Goal: Find specific page/section: Find specific page/section

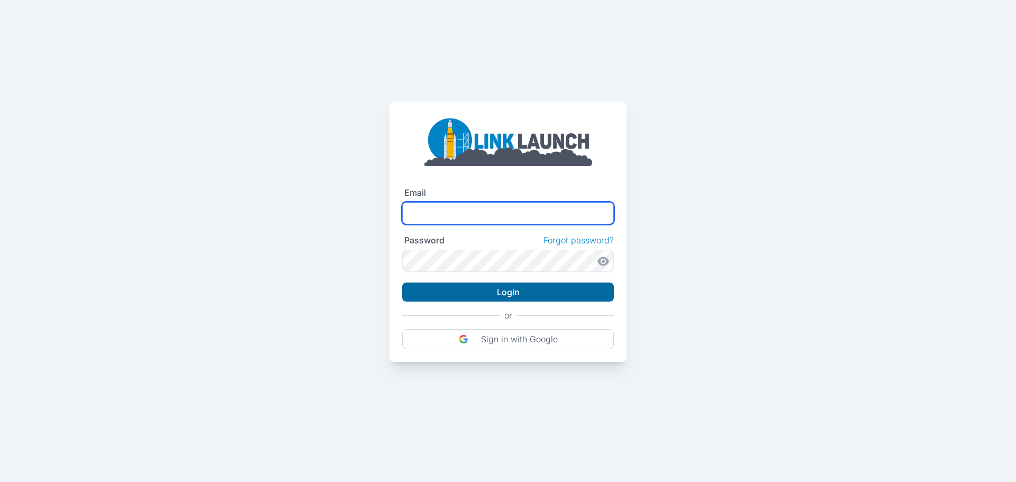
type input "**********"
click at [511, 293] on button "Login" at bounding box center [508, 291] width 212 height 19
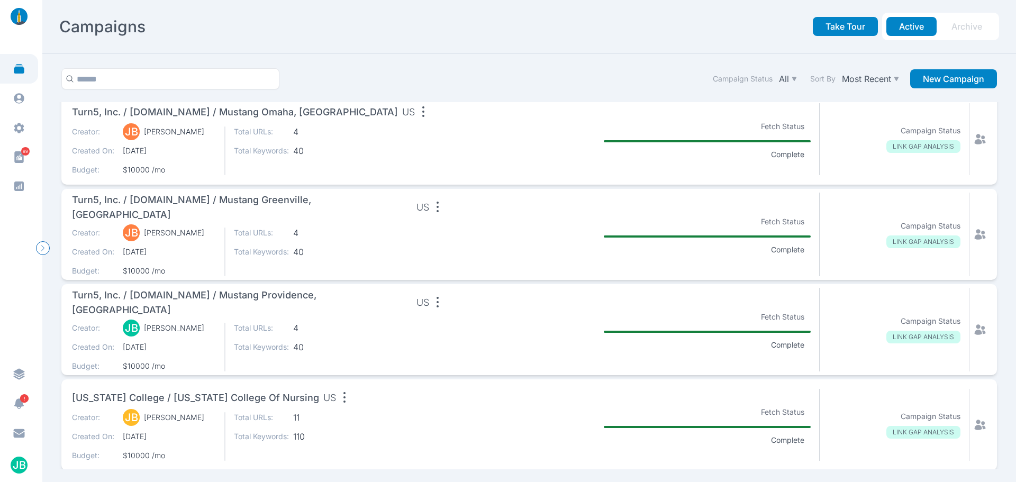
scroll to position [833, 0]
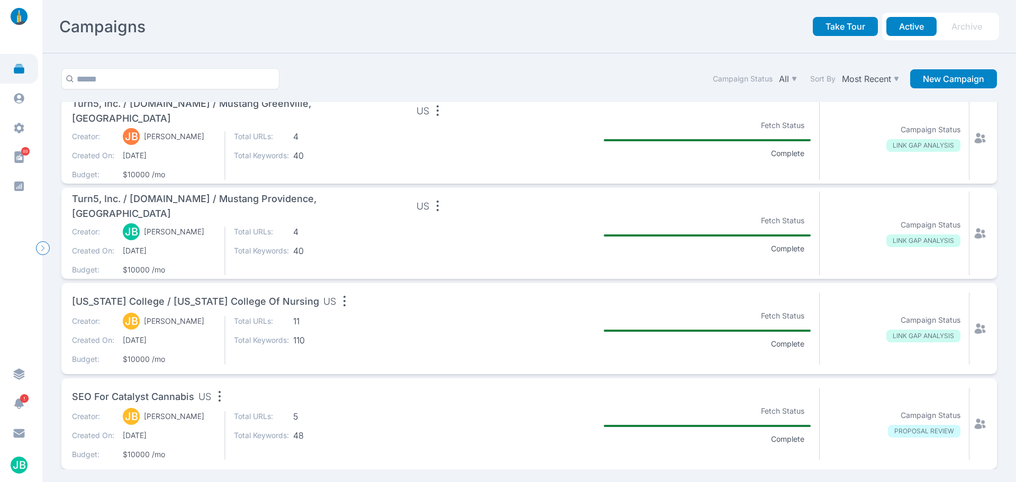
click at [382, 300] on div "[US_STATE] College / [US_STATE] College of Nursing [GEOGRAPHIC_DATA]" at bounding box center [259, 302] width 374 height 21
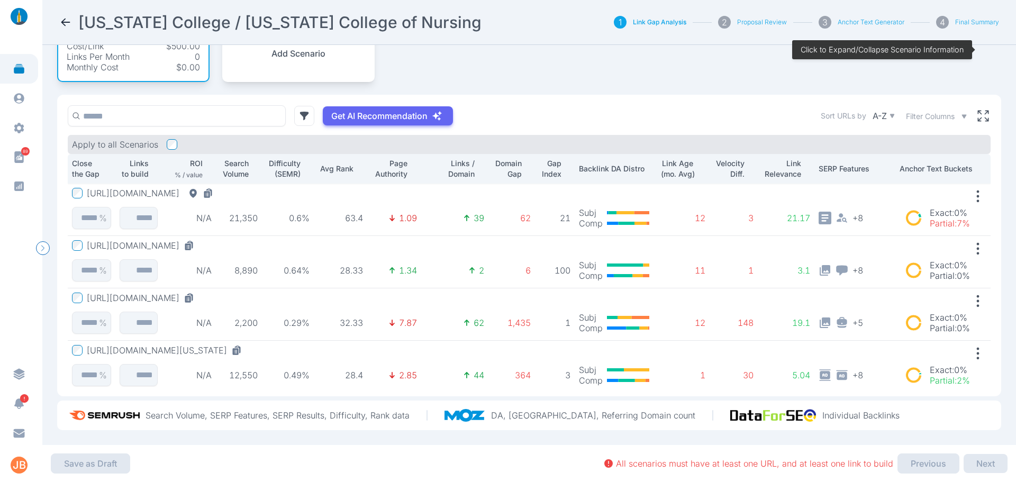
scroll to position [65, 0]
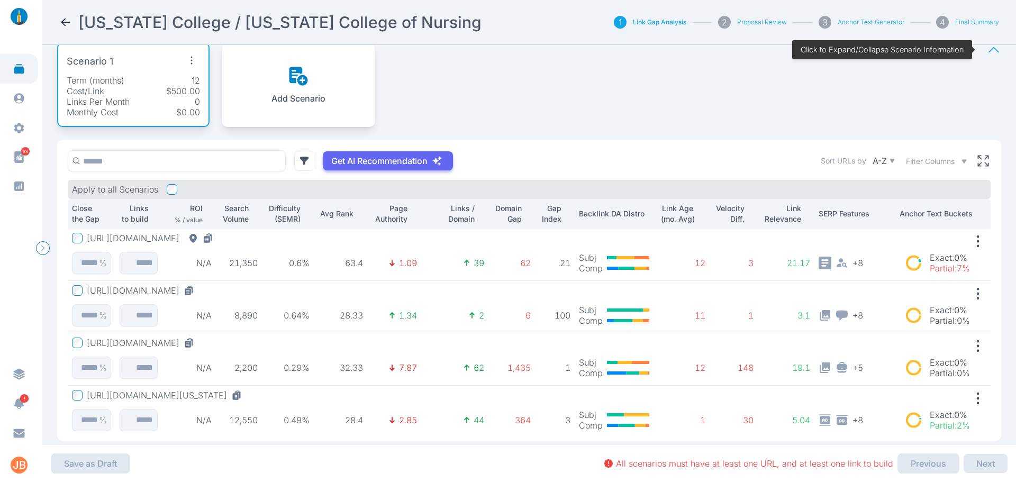
click at [60, 21] on icon at bounding box center [65, 22] width 13 height 13
